Goal: Task Accomplishment & Management: Complete application form

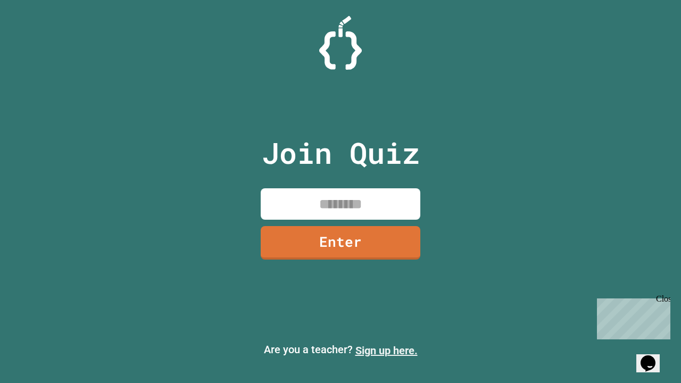
click at [386, 351] on link "Sign up here." at bounding box center [386, 350] width 62 height 13
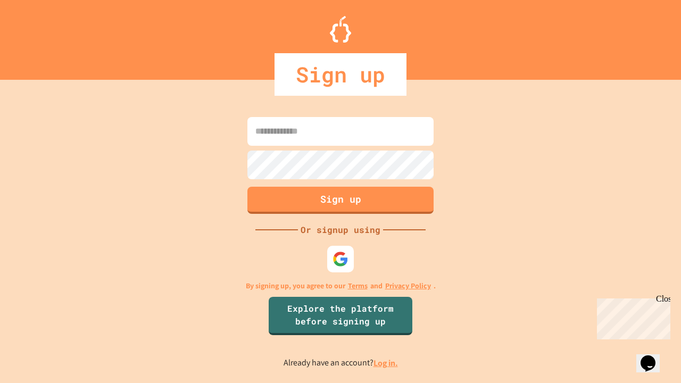
click at [386, 363] on link "Log in." at bounding box center [385, 362] width 24 height 11
